Goal: Information Seeking & Learning: Learn about a topic

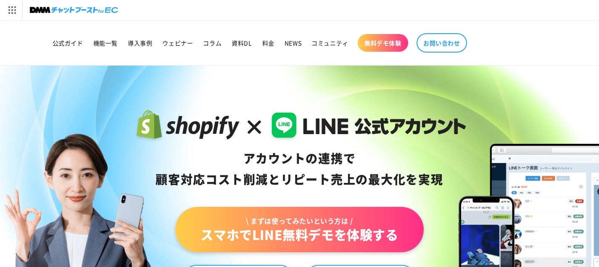
click at [358, 61] on header "公式ガイド 機能一覧 導入事例 ウェビナー コラム 資料DL 料金 NEWS コミュニティ 無料デモ体験" at bounding box center [299, 43] width 563 height 45
click at [360, 61] on header "公式ガイド 機能一覧 導入事例 ウェビナー コラム 資料DL 料金 NEWS コミュニティ 無料デモ体験" at bounding box center [299, 43] width 563 height 45
click at [359, 61] on header "公式ガイド 機能一覧 導入事例 ウェビナー コラム 資料DL 料金 NEWS コミュニティ 無料デモ体験" at bounding box center [299, 43] width 563 height 45
click at [273, 40] on span "料金" at bounding box center [268, 43] width 12 height 8
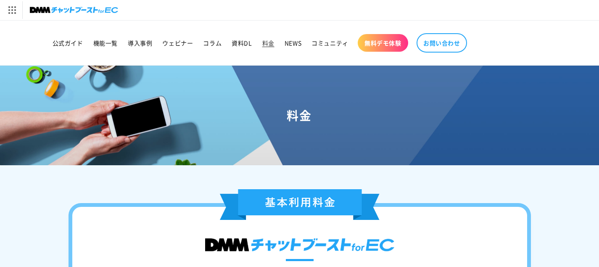
drag, startPoint x: 283, startPoint y: 115, endPoint x: 305, endPoint y: 115, distance: 21.9
click at [301, 115] on h1 "料金" at bounding box center [299, 115] width 579 height 15
click at [305, 115] on h1 "料金" at bounding box center [299, 115] width 579 height 15
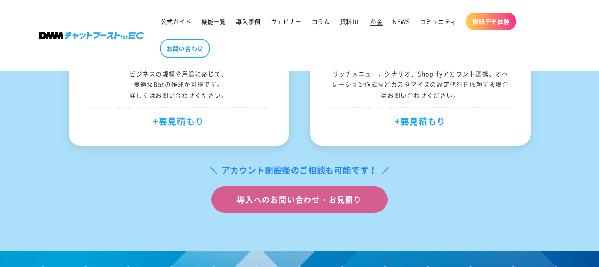
scroll to position [747, 0]
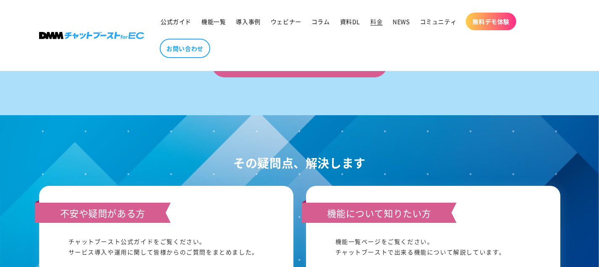
click at [300, 165] on h2 "その疑問点、解決します" at bounding box center [299, 163] width 521 height 20
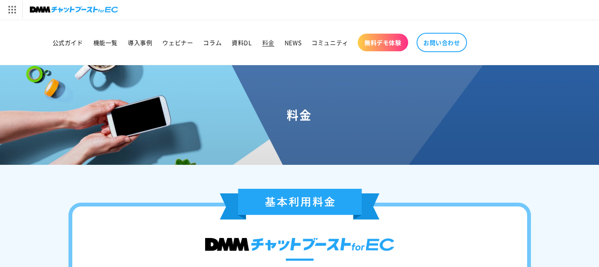
scroll to position [0, 0]
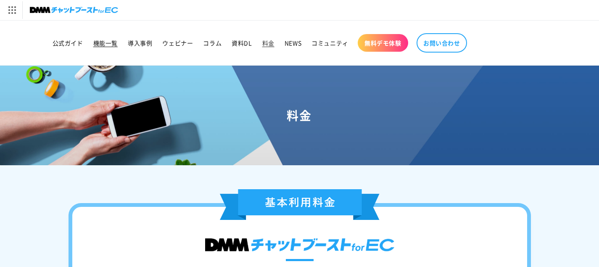
click at [106, 41] on span "機能一覧" at bounding box center [105, 43] width 24 height 8
